Goal: Find specific page/section: Find specific page/section

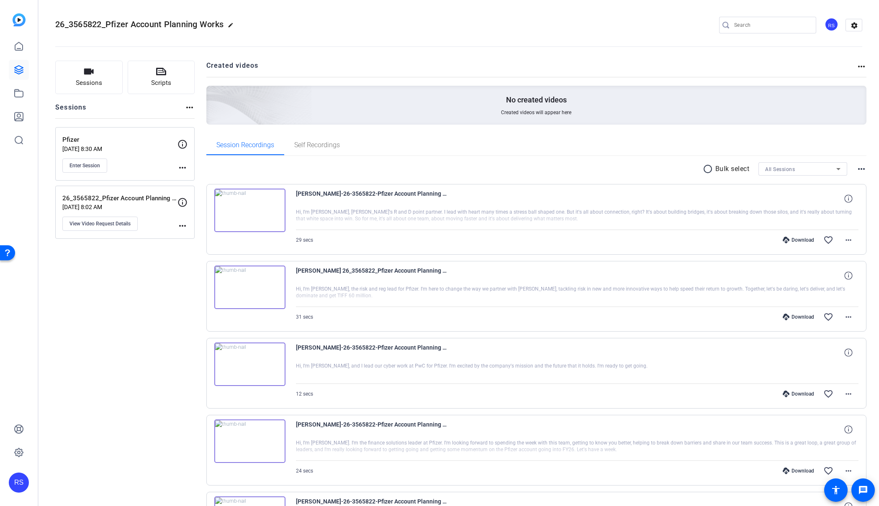
click at [382, 46] on div at bounding box center [458, 46] width 807 height 0
